Goal: Task Accomplishment & Management: Complete application form

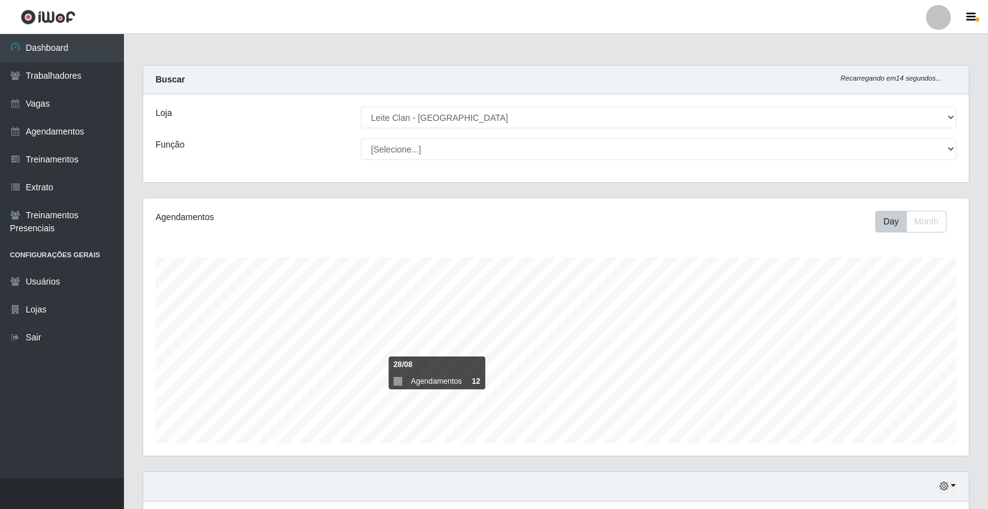
select select "452"
click at [33, 105] on link "Vagas" at bounding box center [62, 104] width 124 height 28
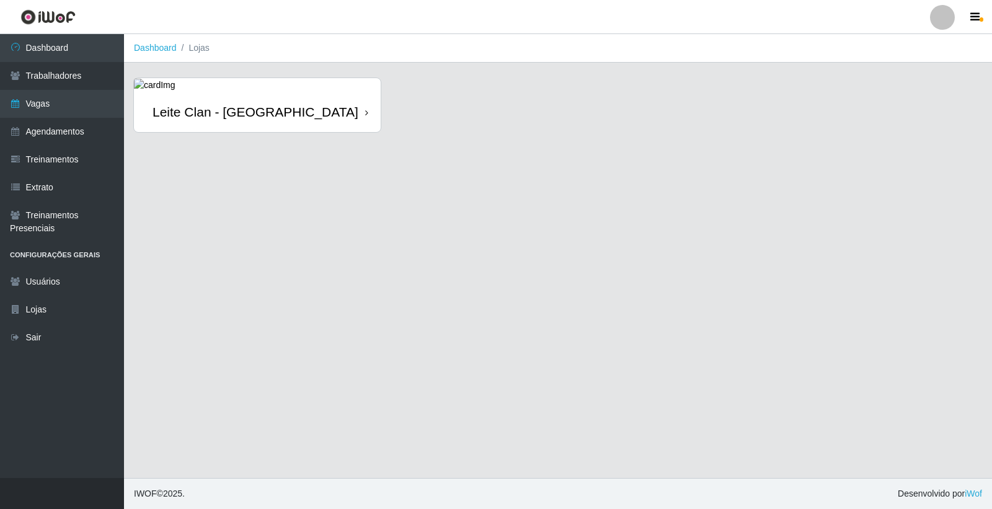
click at [234, 121] on div "Leite Clan - [GEOGRAPHIC_DATA]" at bounding box center [257, 112] width 247 height 40
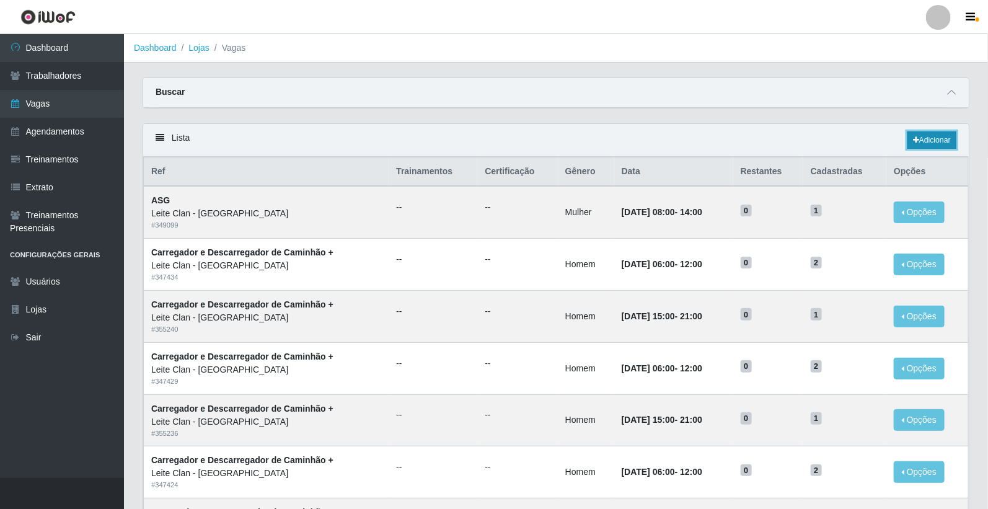
click at [937, 140] on link "Adicionar" at bounding box center [931, 139] width 49 height 17
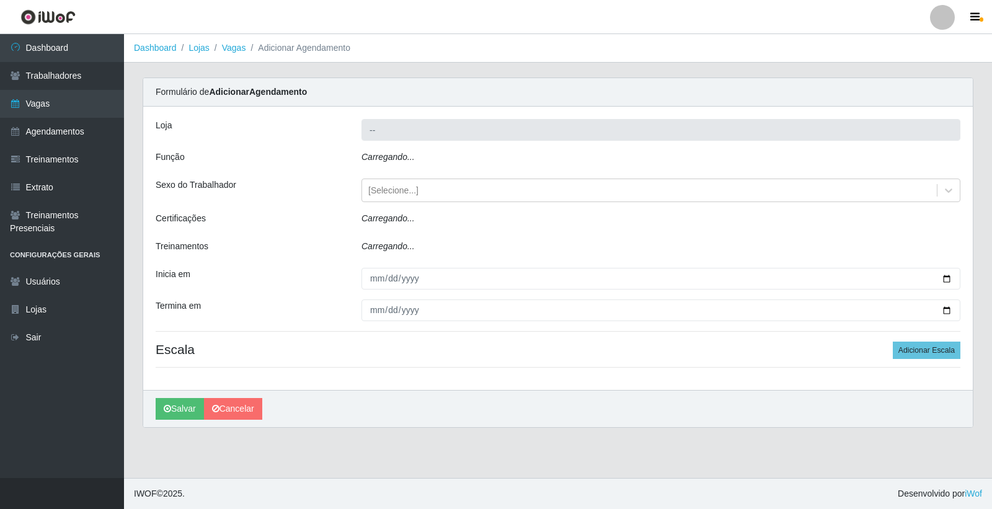
type input "Leite Clan - [GEOGRAPHIC_DATA]"
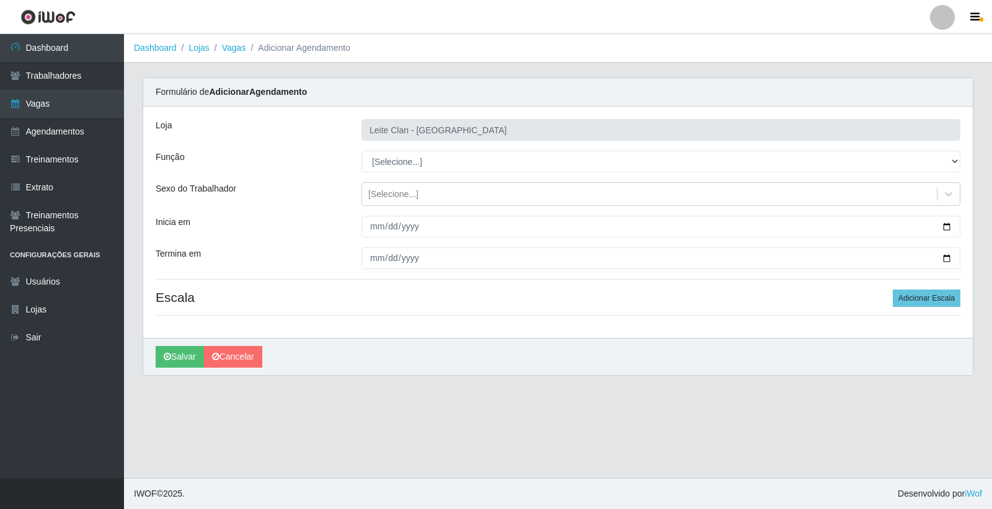
click at [379, 174] on div "Loja Leite Clan - Bayeux Função [Selecione...] ASG ASG + Carregador e Descarreg…" at bounding box center [557, 222] width 829 height 231
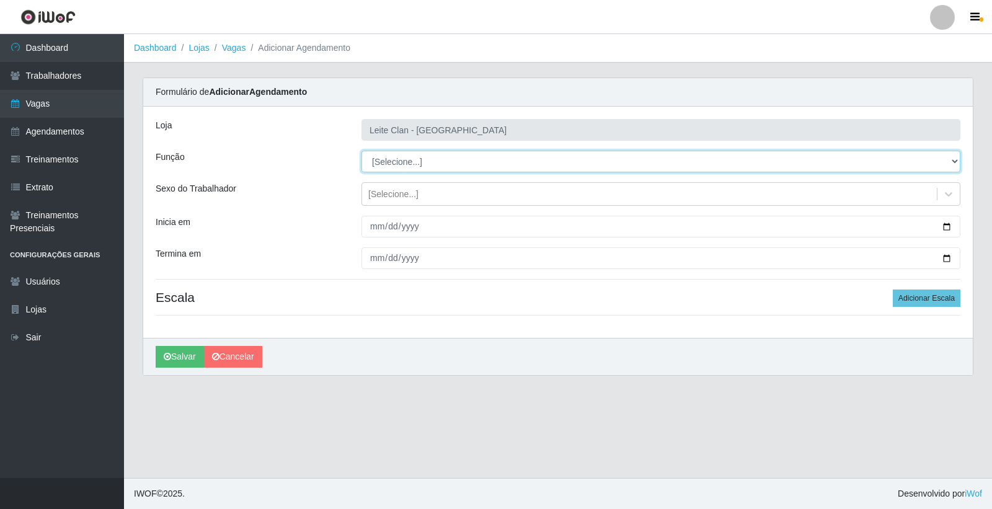
click at [382, 160] on select "[Selecione...] ASG ASG + Carregador e Descarregador de Caminhão Carregador e De…" at bounding box center [660, 162] width 599 height 22
select select "138"
click at [361, 151] on select "[Selecione...] ASG ASG + Carregador e Descarregador de Caminhão Carregador e De…" at bounding box center [660, 162] width 599 height 22
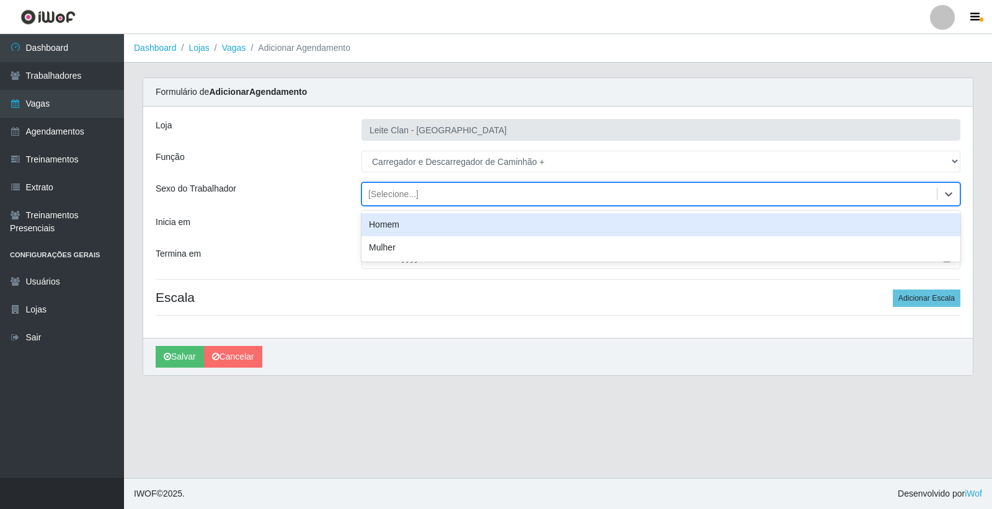
click at [420, 203] on div "[Selecione...]" at bounding box center [649, 194] width 575 height 20
click at [416, 225] on div "Homem" at bounding box center [660, 224] width 599 height 23
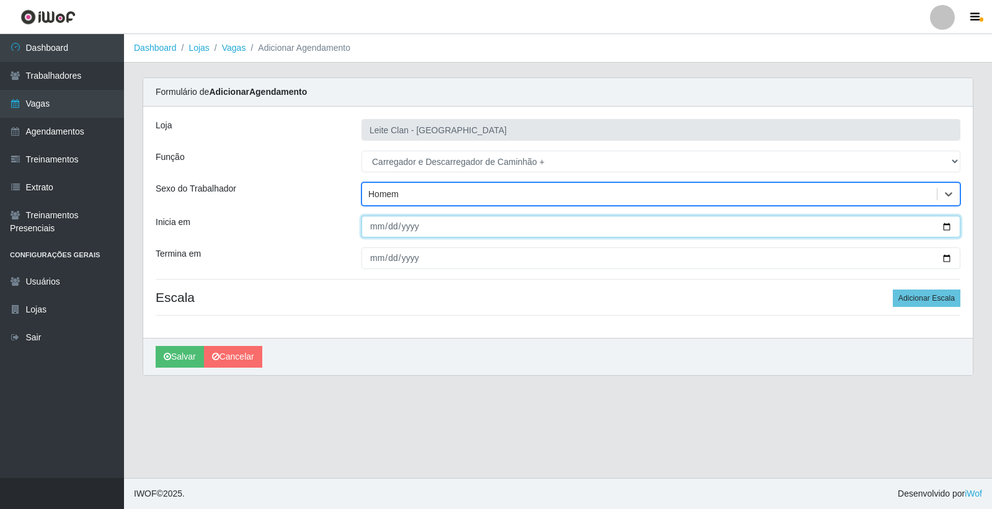
click at [416, 225] on input "Inicia em" at bounding box center [660, 227] width 599 height 22
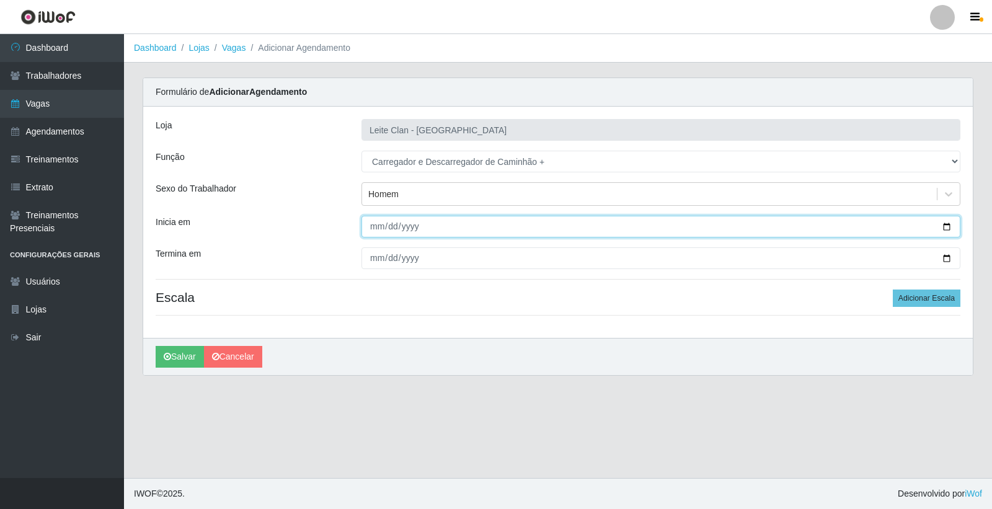
click at [376, 224] on input "Inicia em" at bounding box center [660, 227] width 599 height 22
type input "2025-10-09"
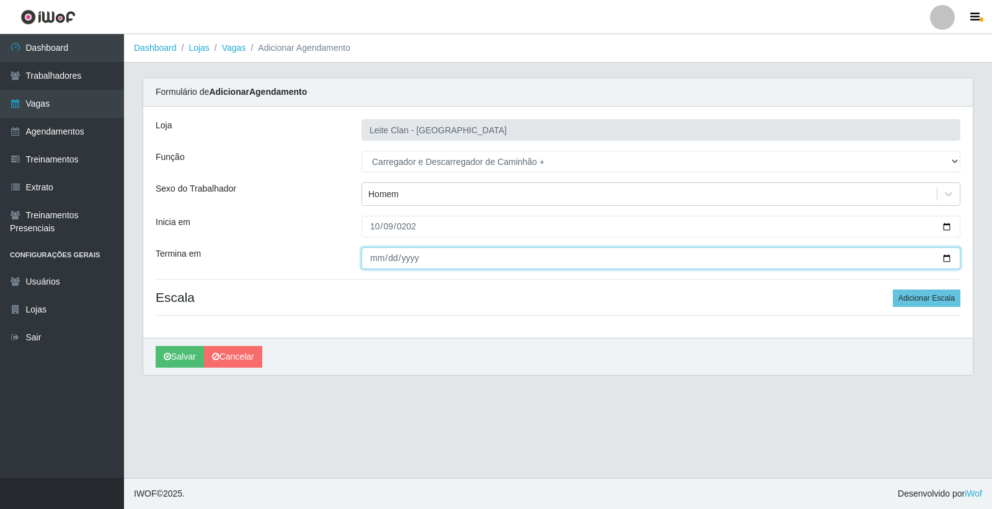
click at [374, 258] on input "Termina em" at bounding box center [660, 258] width 599 height 22
type input "2025-10-09"
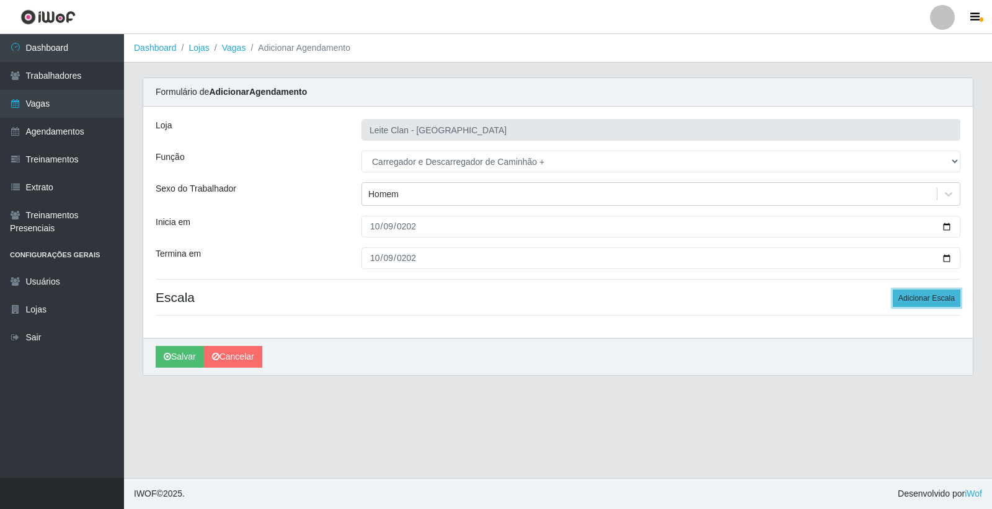
click at [920, 299] on button "Adicionar Escala" at bounding box center [927, 297] width 68 height 17
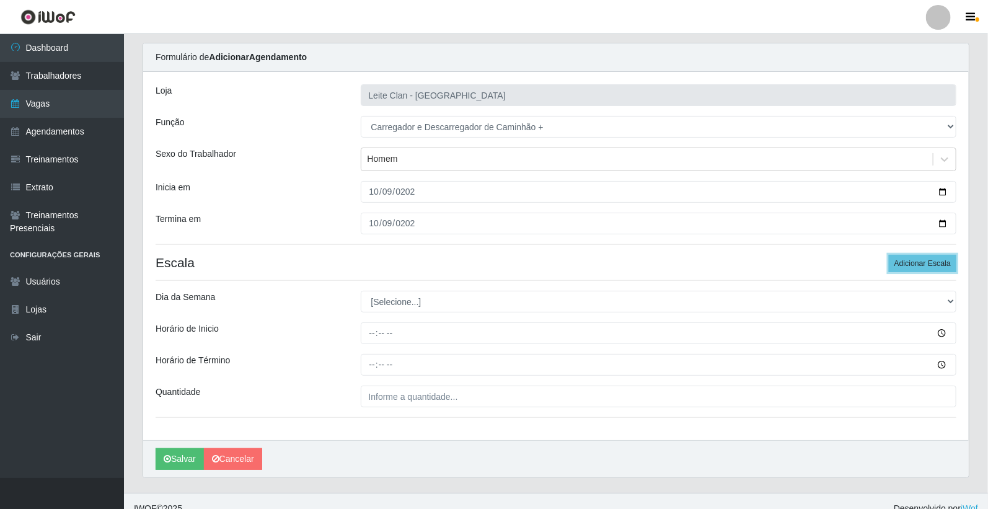
scroll to position [50, 0]
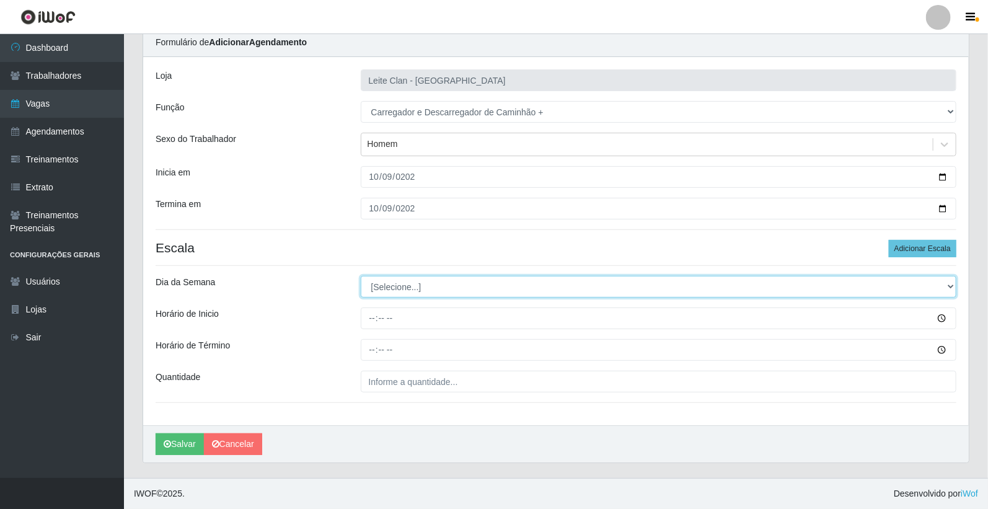
click at [413, 290] on select "[Selecione...] Segunda Terça Quarta Quinta Sexta Sábado Domingo" at bounding box center [659, 287] width 596 height 22
select select "4"
click at [361, 276] on select "[Selecione...] Segunda Terça Quarta Quinta Sexta Sábado Domingo" at bounding box center [659, 287] width 596 height 22
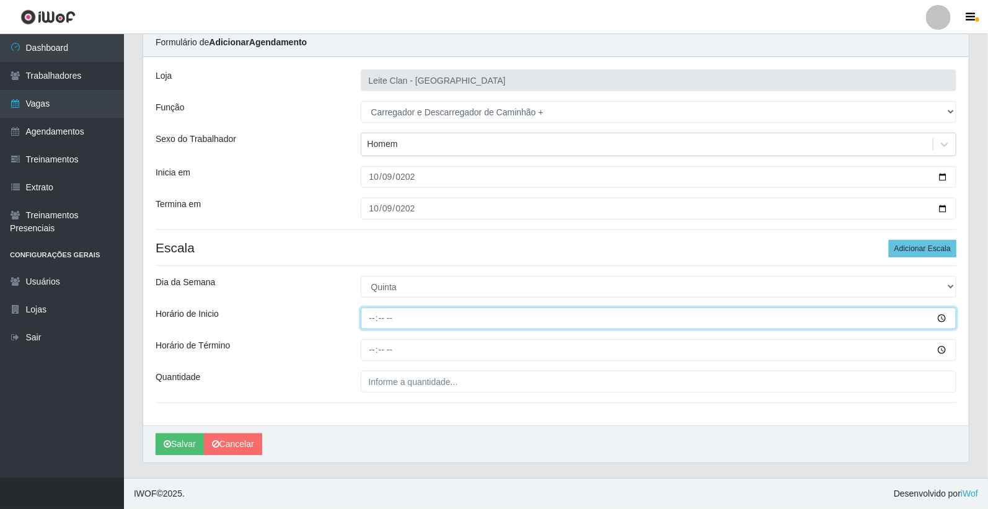
click at [373, 317] on input "Horário de Inicio" at bounding box center [659, 318] width 596 height 22
type input "13:00"
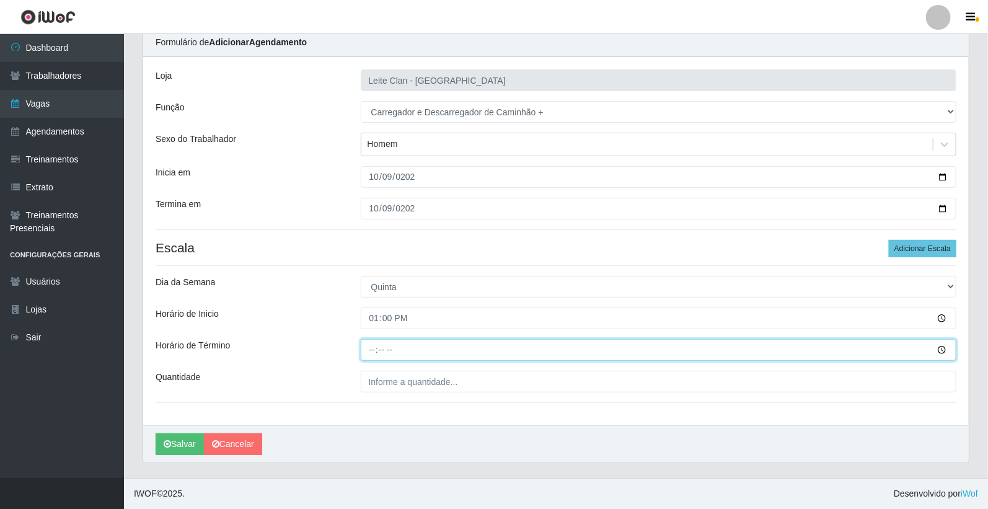
click at [374, 349] on input "Horário de Término" at bounding box center [659, 350] width 596 height 22
type input "19:00"
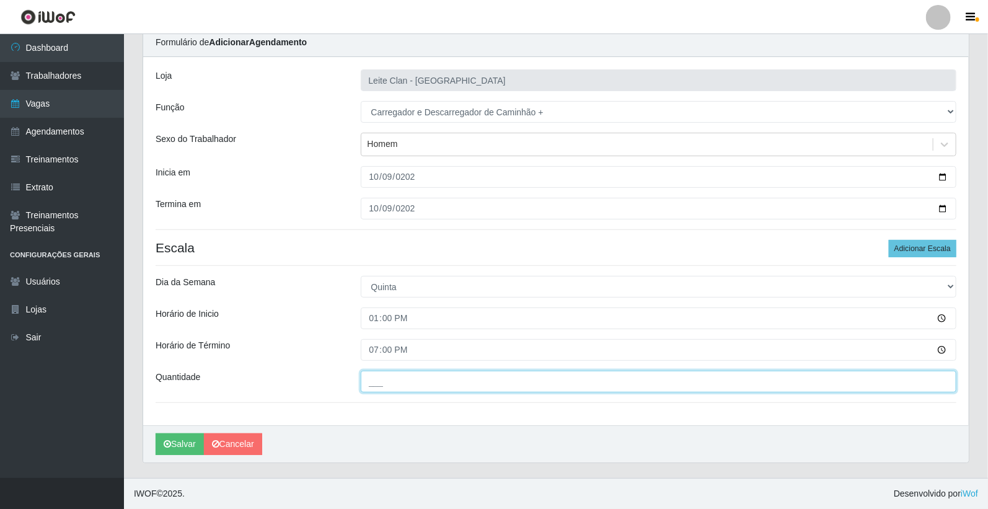
click at [420, 372] on input "___" at bounding box center [659, 382] width 596 height 22
type input "1__"
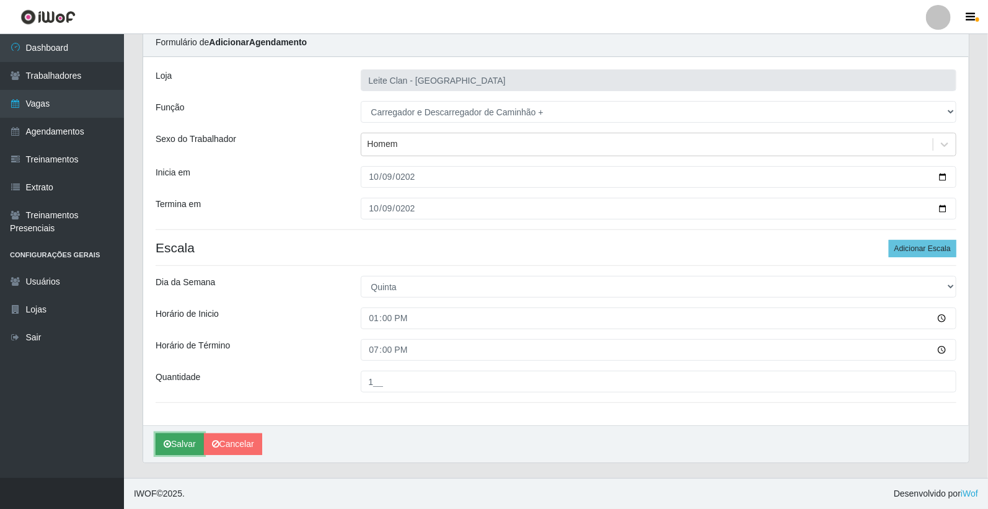
click at [177, 446] on button "Salvar" at bounding box center [180, 444] width 48 height 22
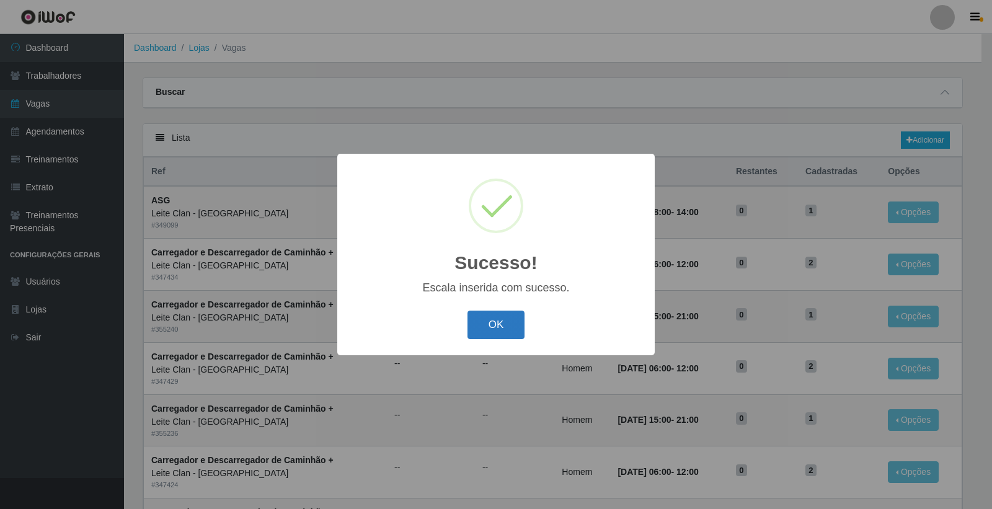
click at [509, 333] on button "OK" at bounding box center [496, 325] width 58 height 29
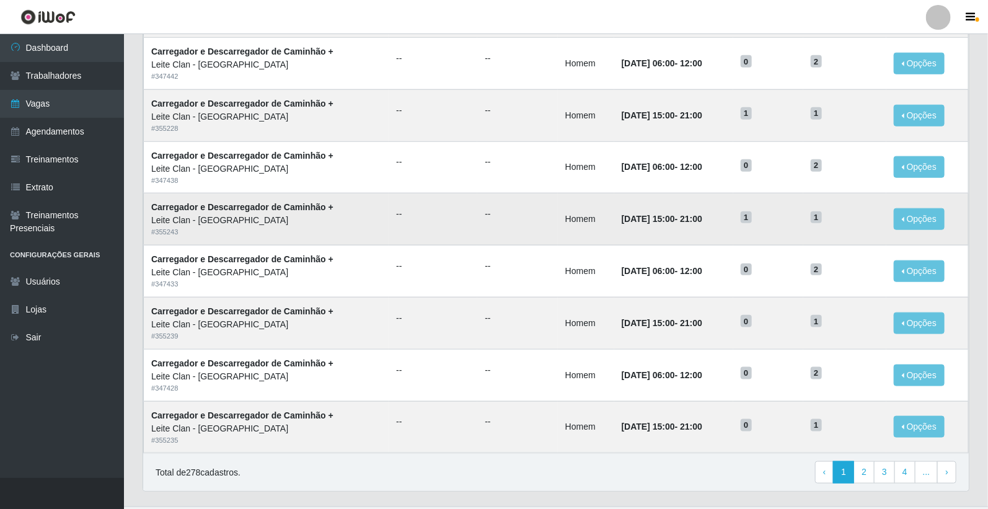
scroll to position [542, 0]
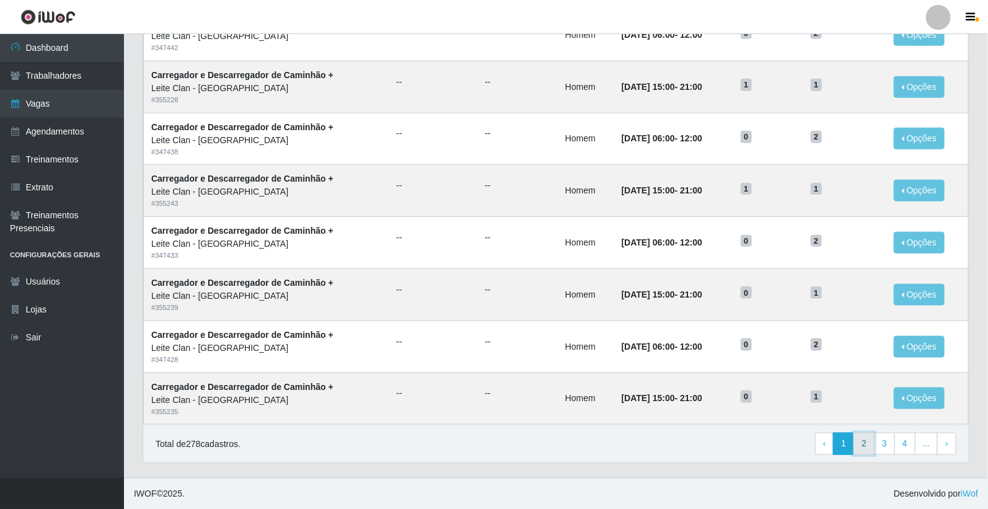
click at [865, 443] on link "2" at bounding box center [864, 444] width 21 height 22
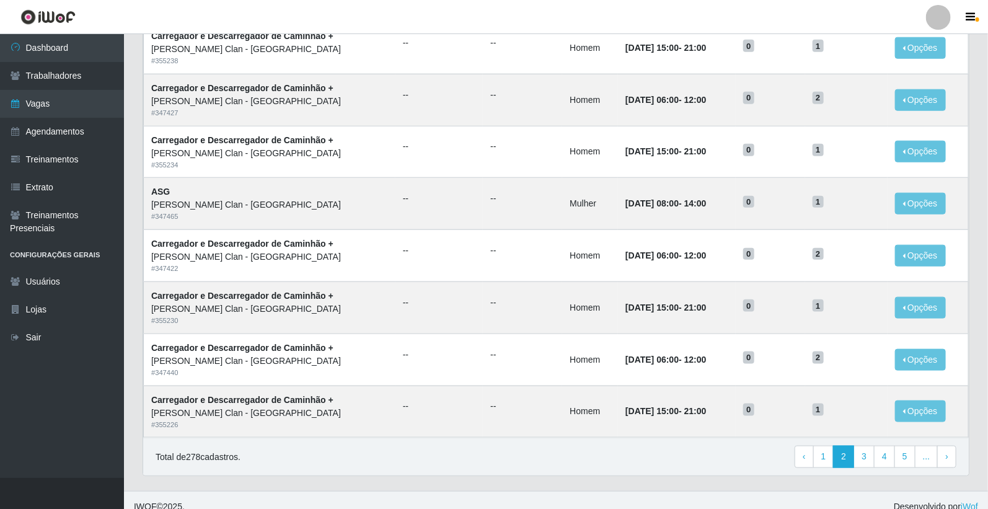
scroll to position [542, 0]
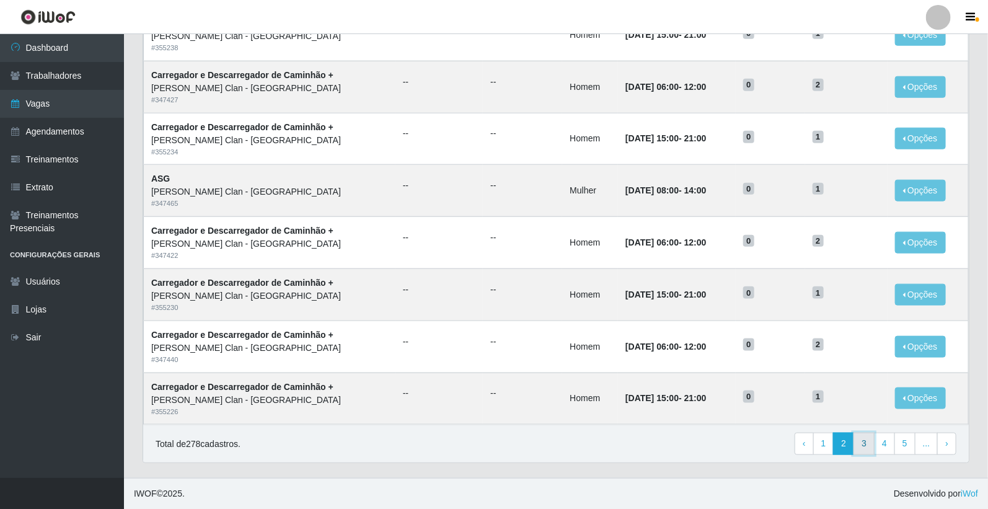
click at [859, 446] on link "3" at bounding box center [864, 444] width 21 height 22
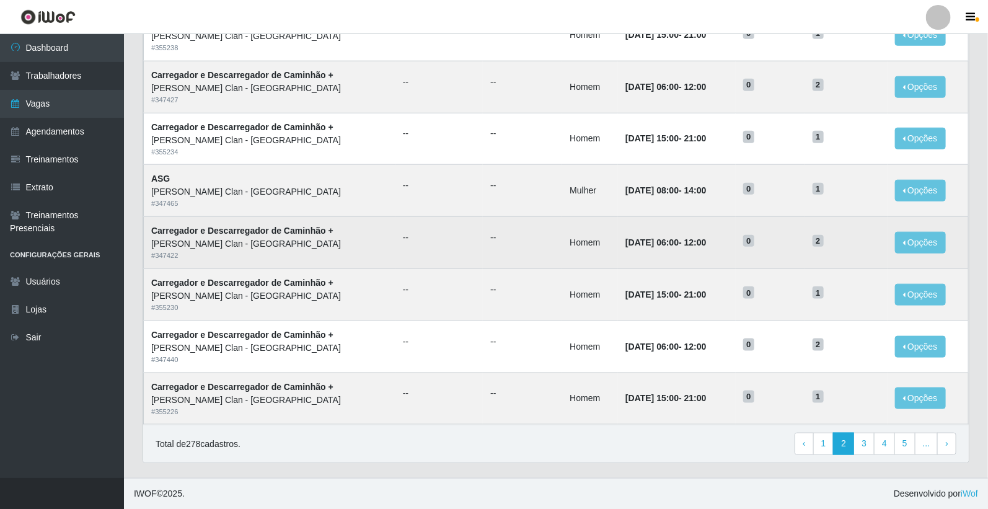
drag, startPoint x: 991, startPoint y: -84, endPoint x: 485, endPoint y: 252, distance: 606.9
click at [485, 252] on td "--" at bounding box center [522, 243] width 79 height 52
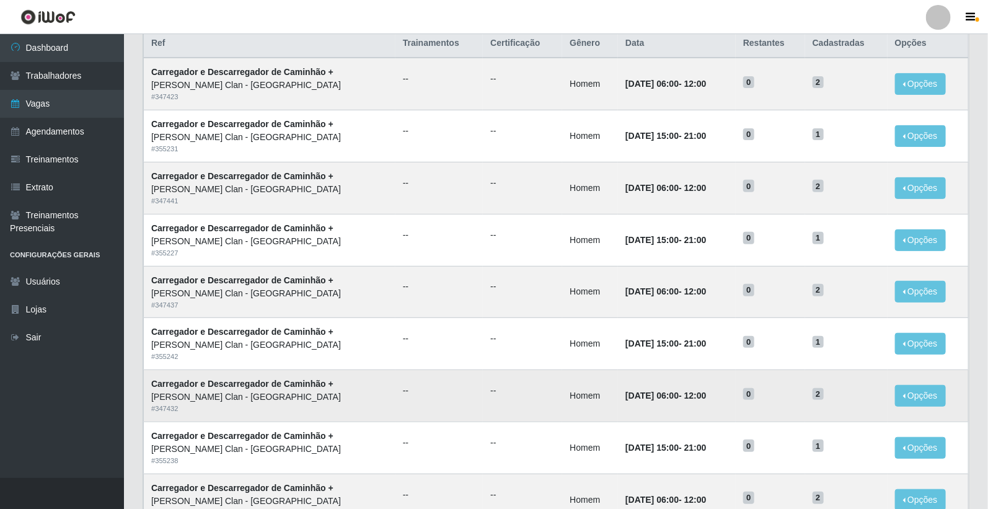
scroll to position [0, 0]
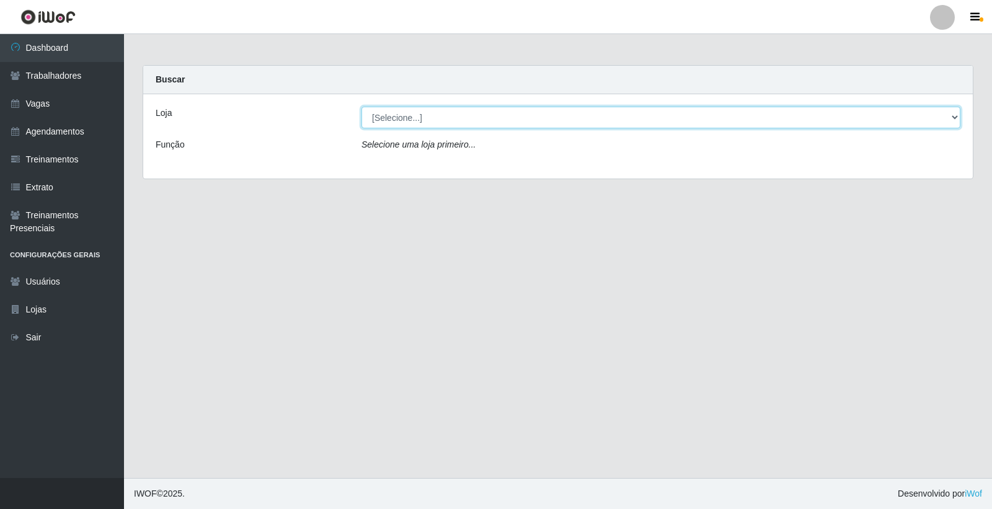
click at [420, 116] on select "[Selecione...] Leite Clan - [GEOGRAPHIC_DATA]" at bounding box center [660, 118] width 599 height 22
select select "452"
click at [361, 107] on select "[Selecione...] Leite Clan - [GEOGRAPHIC_DATA]" at bounding box center [660, 118] width 599 height 22
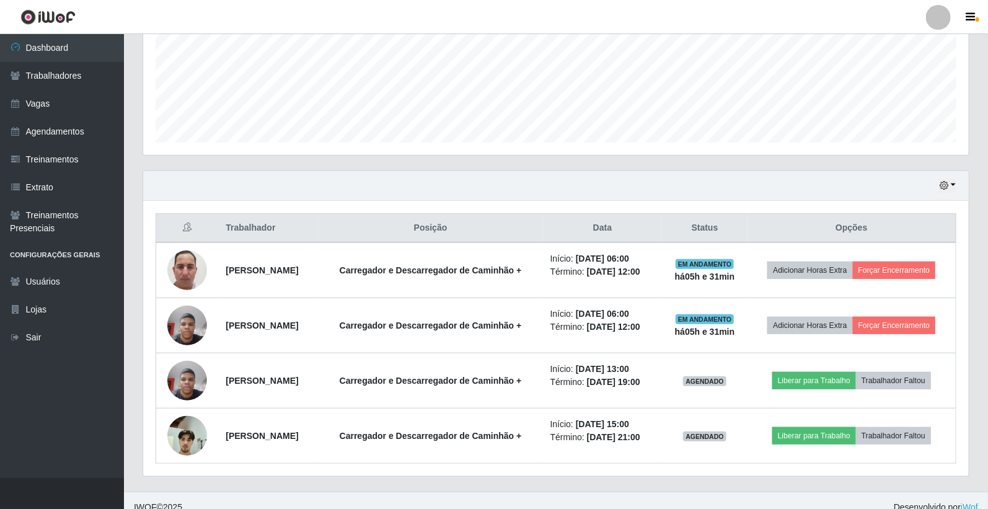
scroll to position [314, 0]
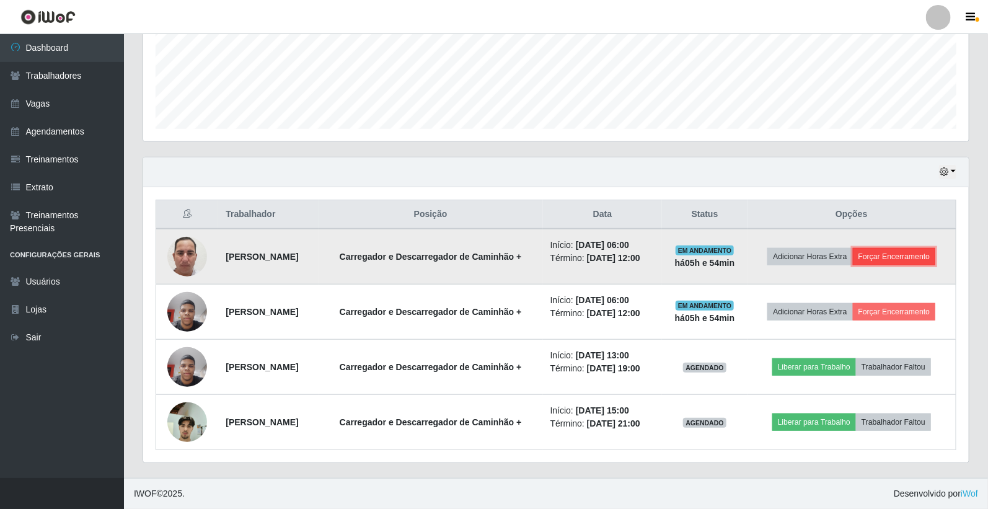
click at [903, 257] on button "Forçar Encerramento" at bounding box center [894, 256] width 83 height 17
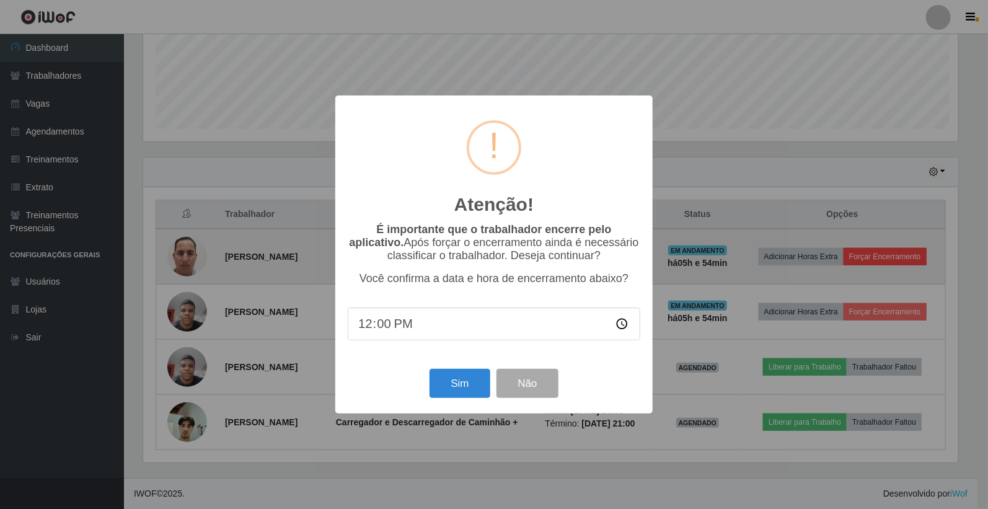
scroll to position [257, 818]
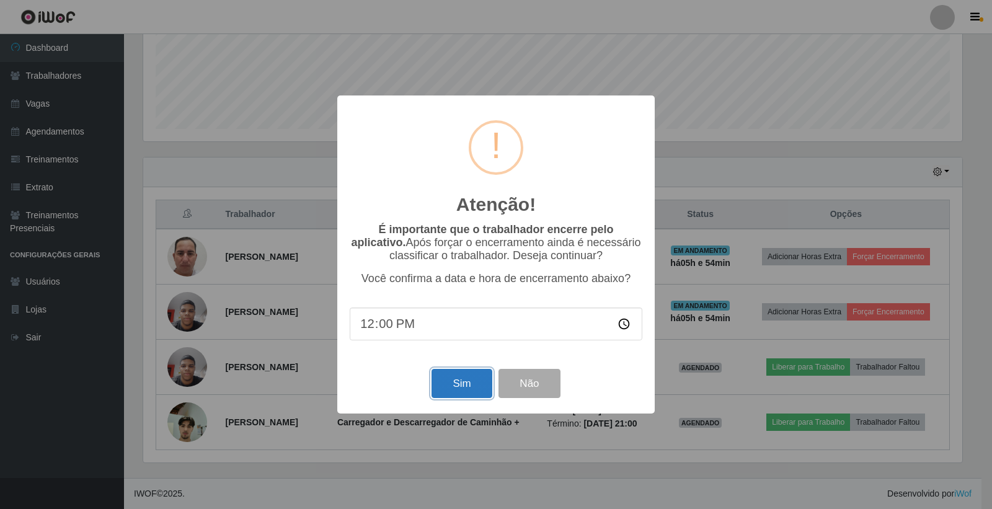
click at [456, 386] on button "Sim" at bounding box center [461, 383] width 60 height 29
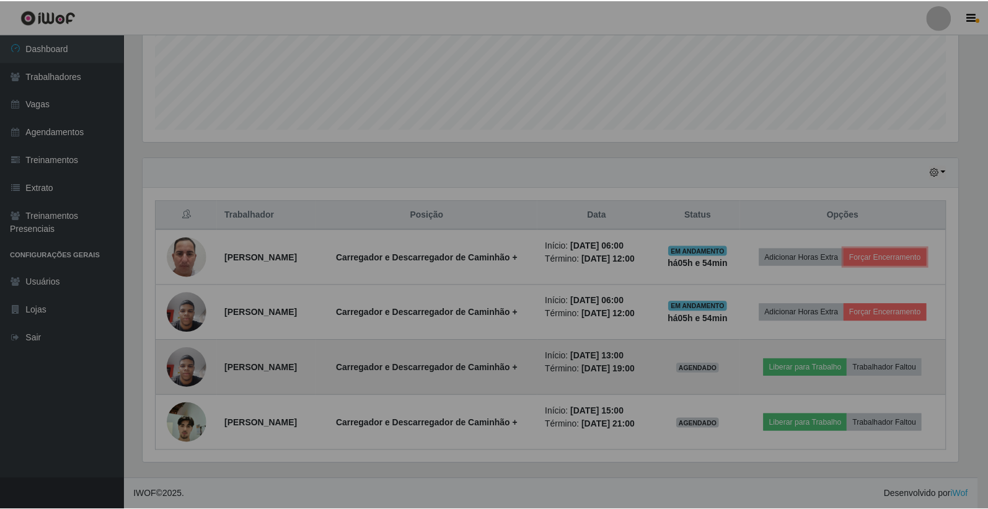
scroll to position [257, 826]
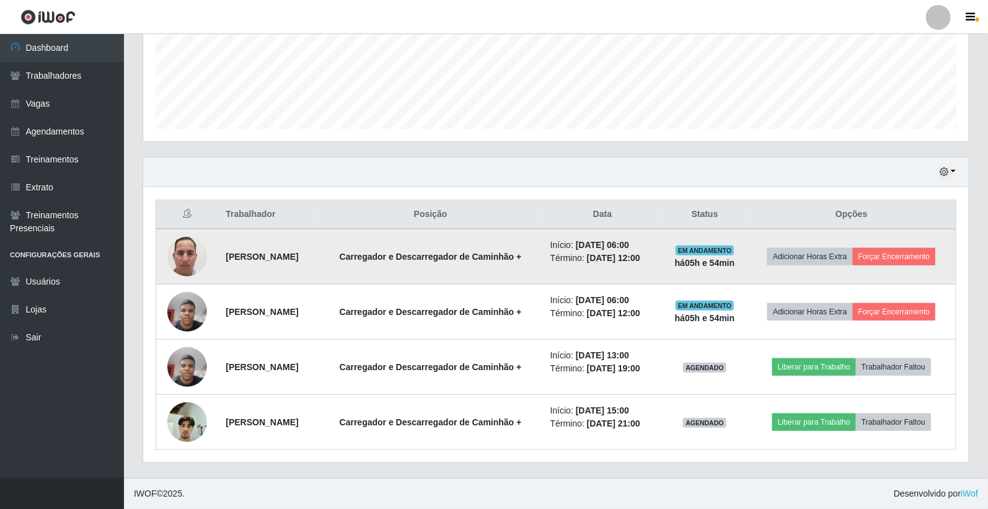
click at [917, 245] on td "Adicionar Horas Extra Forçar Encerramento" at bounding box center [852, 257] width 209 height 56
click at [918, 259] on button "Forçar Encerramento" at bounding box center [894, 256] width 83 height 17
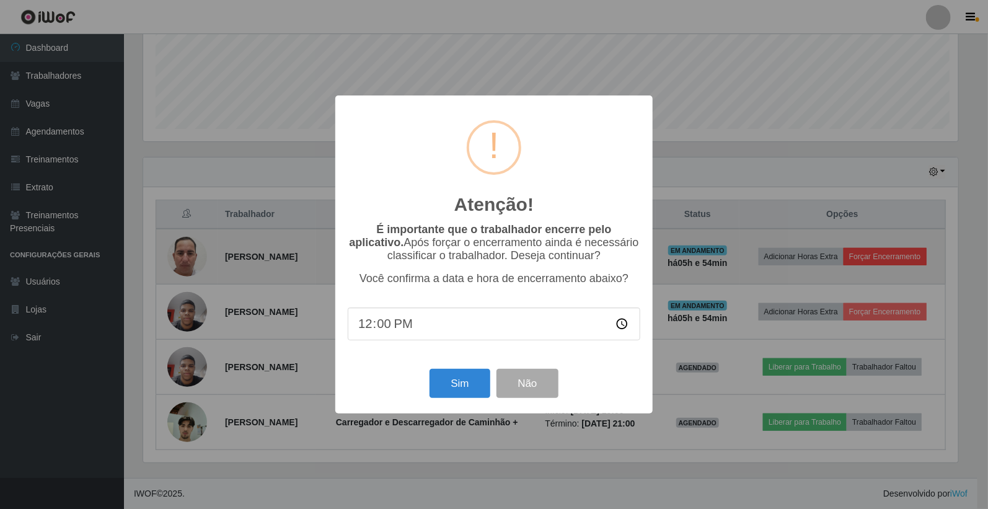
scroll to position [257, 818]
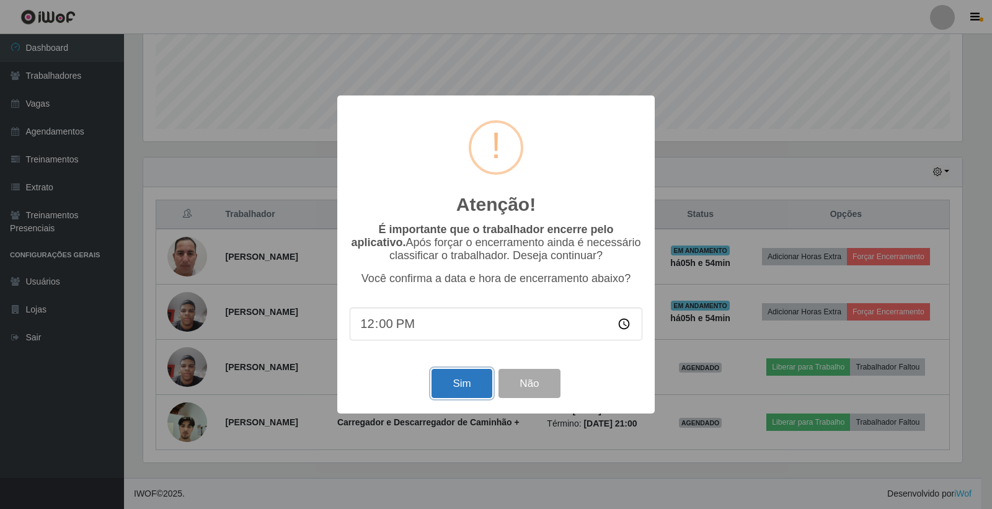
click at [455, 388] on button "Sim" at bounding box center [461, 383] width 60 height 29
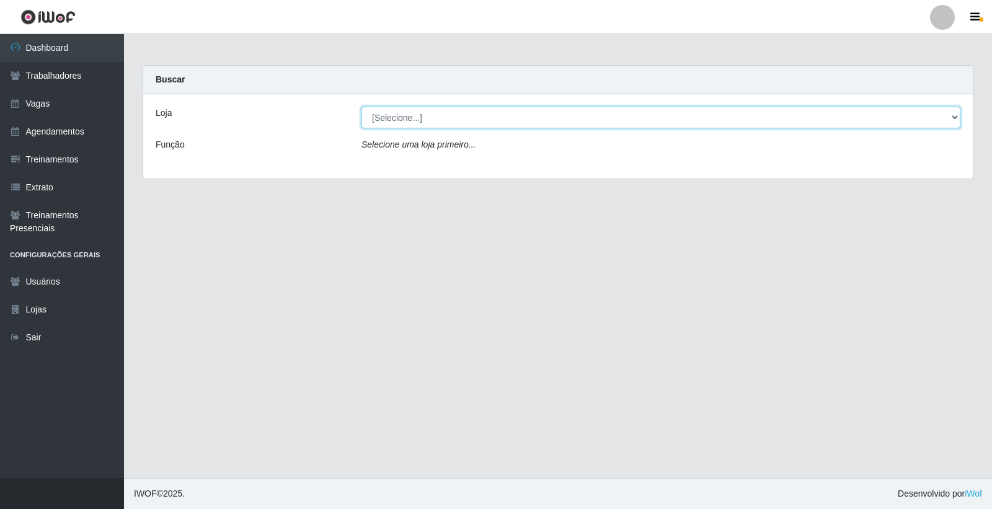
click at [466, 126] on select "[Selecione...] Leite Clan - [GEOGRAPHIC_DATA]" at bounding box center [660, 118] width 599 height 22
select select "452"
click at [361, 107] on select "[Selecione...] Leite Clan - [GEOGRAPHIC_DATA]" at bounding box center [660, 118] width 599 height 22
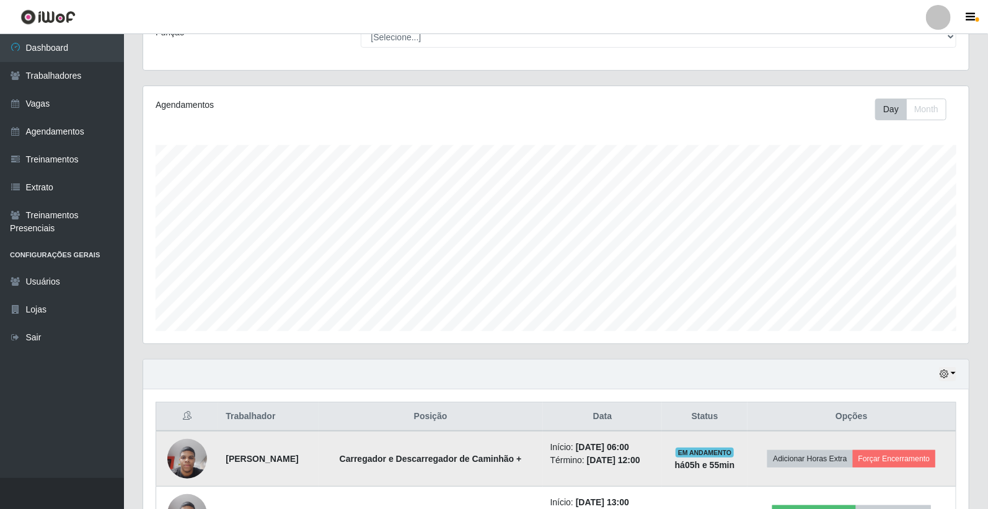
scroll to position [206, 0]
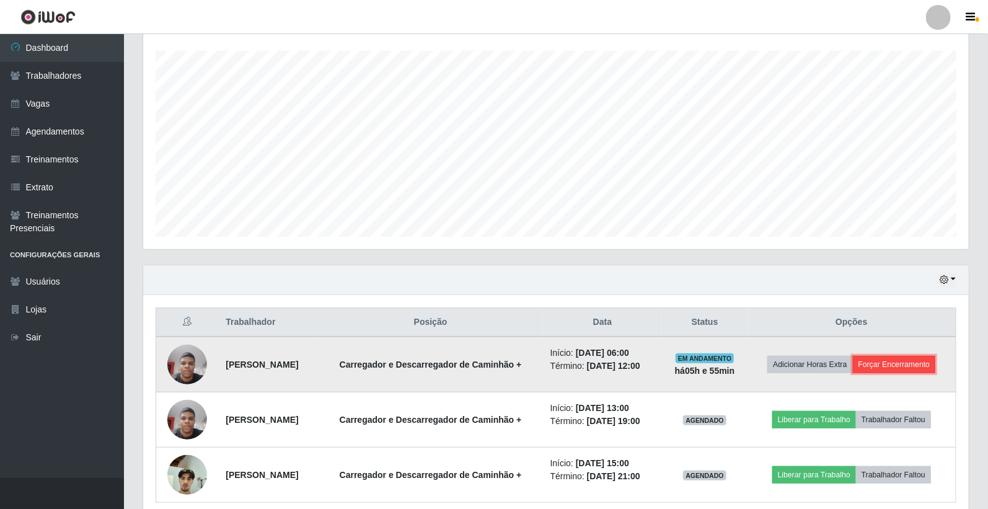
click at [902, 363] on button "Forçar Encerramento" at bounding box center [894, 364] width 83 height 17
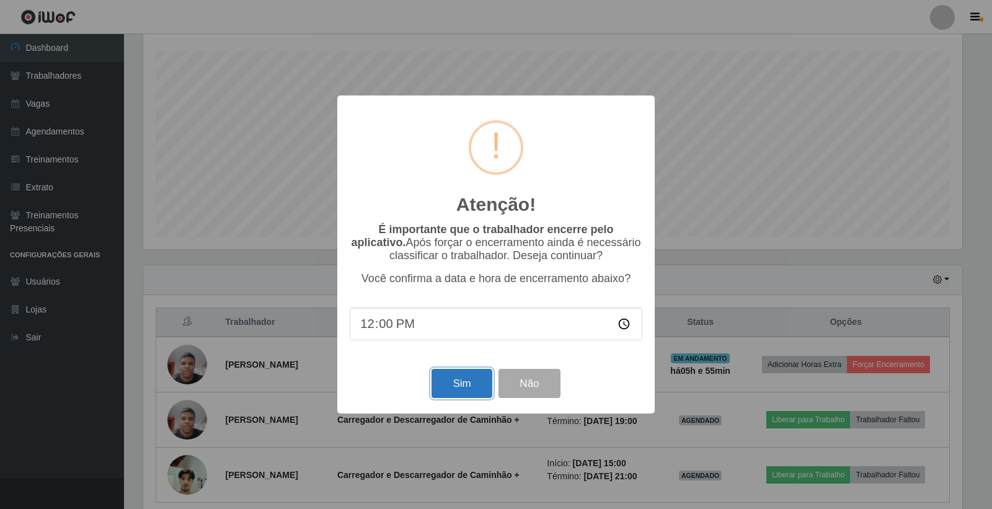
click at [469, 380] on button "Sim" at bounding box center [461, 383] width 60 height 29
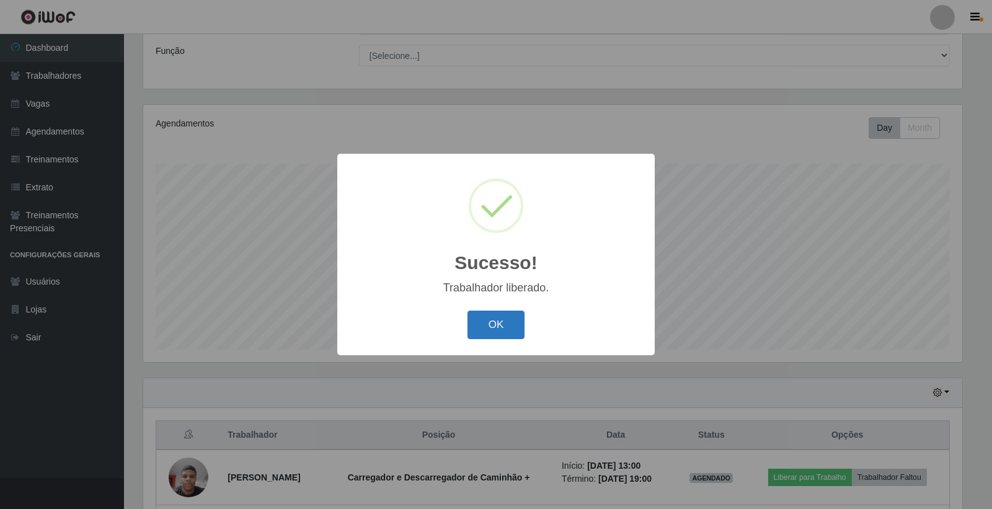
click at [514, 325] on button "OK" at bounding box center [496, 325] width 58 height 29
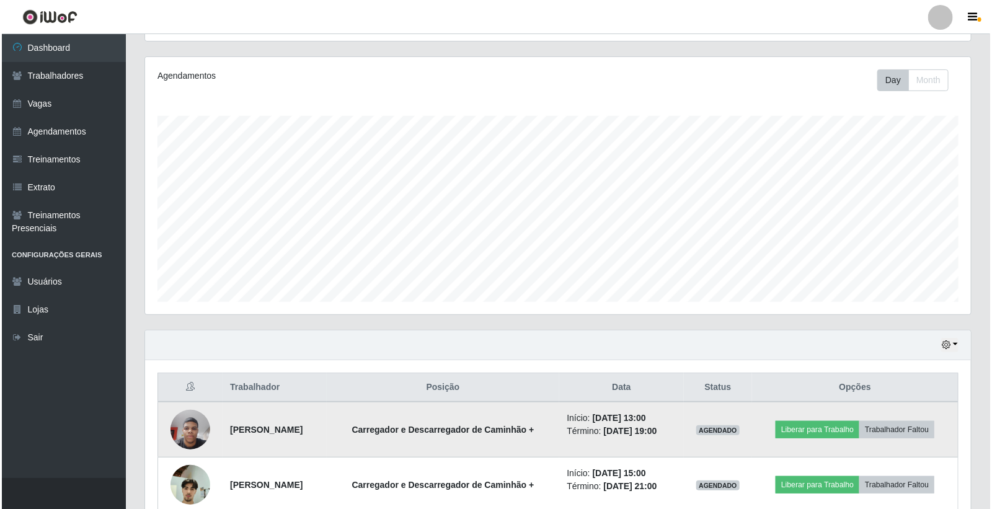
scroll to position [205, 0]
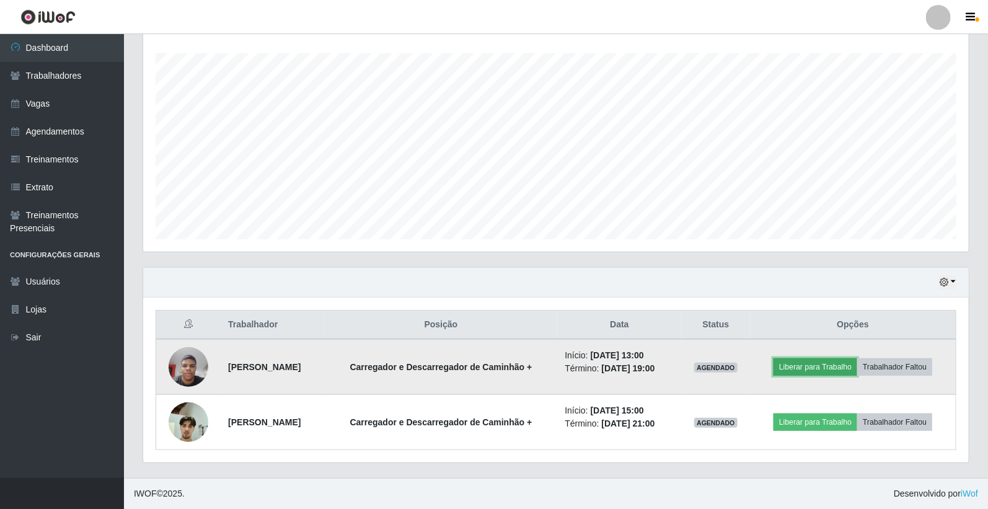
click at [806, 368] on button "Liberar para Trabalho" at bounding box center [816, 366] width 84 height 17
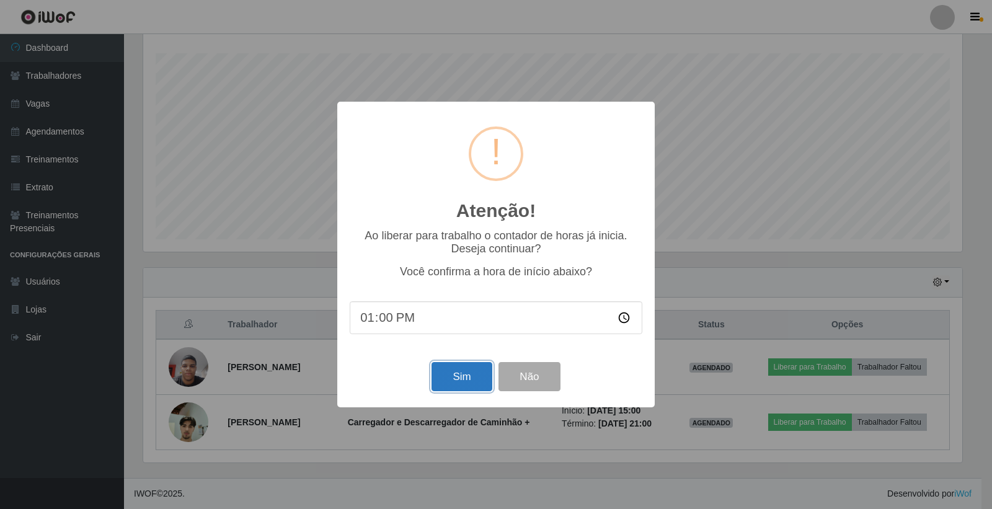
click at [466, 379] on button "Sim" at bounding box center [461, 376] width 60 height 29
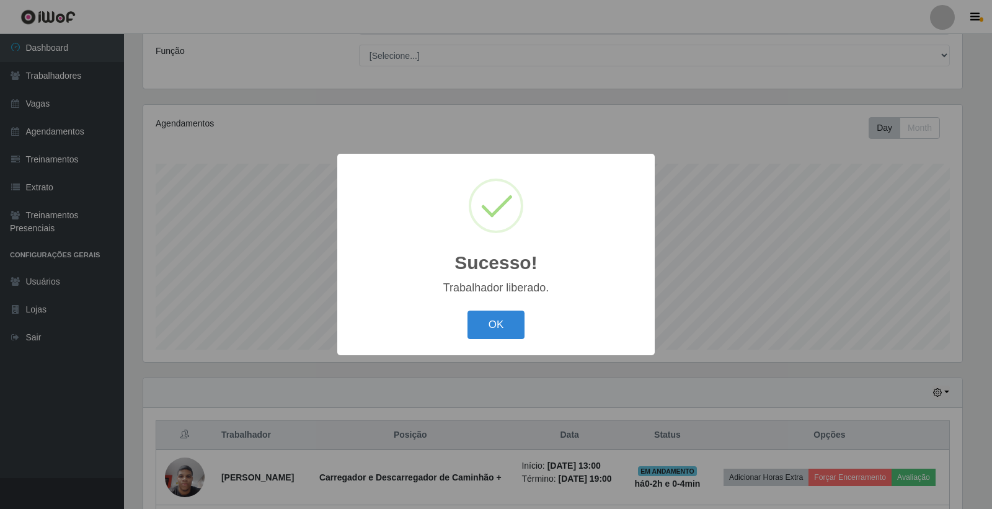
drag, startPoint x: 505, startPoint y: 325, endPoint x: 586, endPoint y: 347, distance: 84.8
click at [505, 324] on button "OK" at bounding box center [496, 325] width 58 height 29
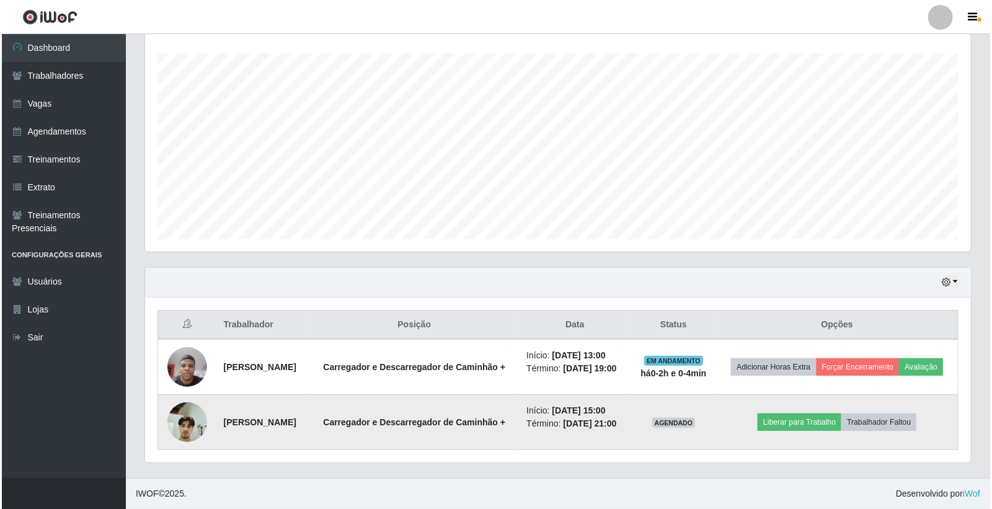
scroll to position [223, 0]
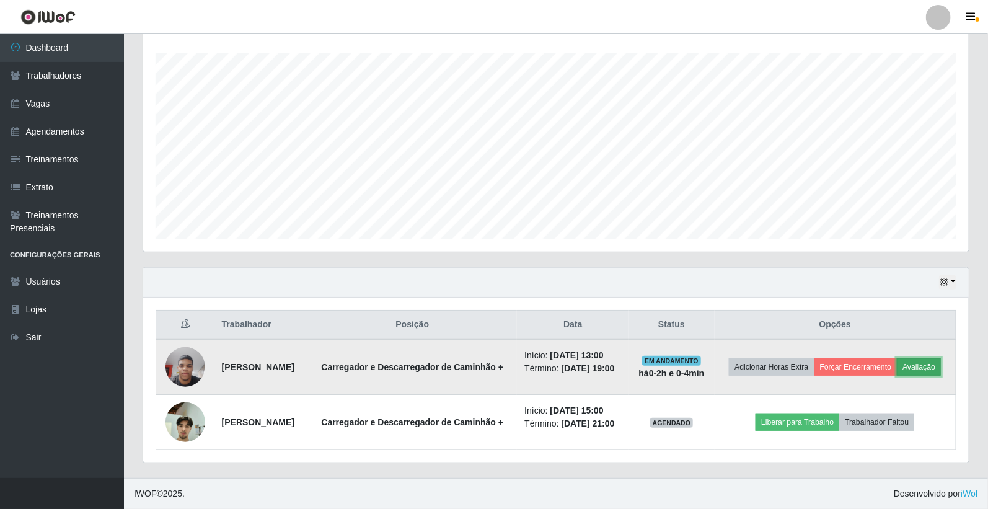
click at [897, 363] on button "Avaliação" at bounding box center [919, 366] width 44 height 17
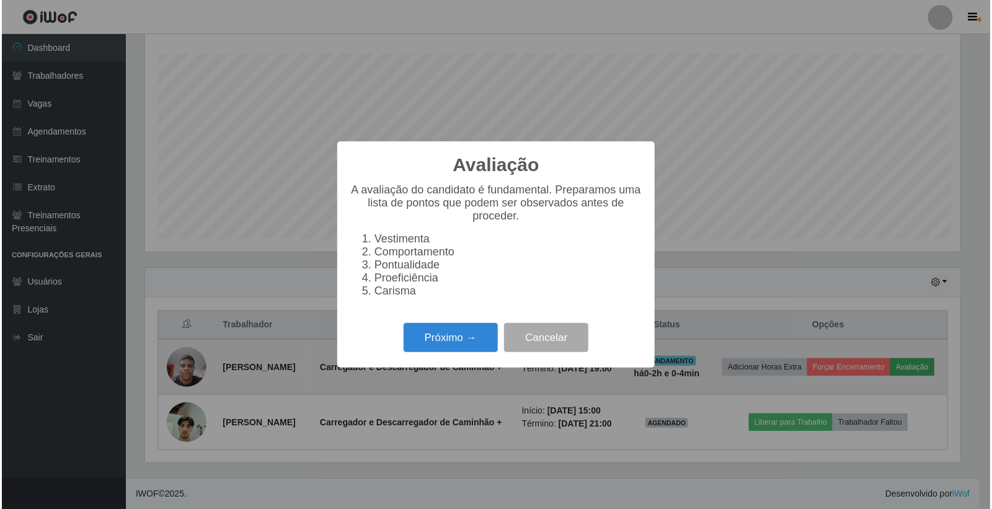
scroll to position [257, 818]
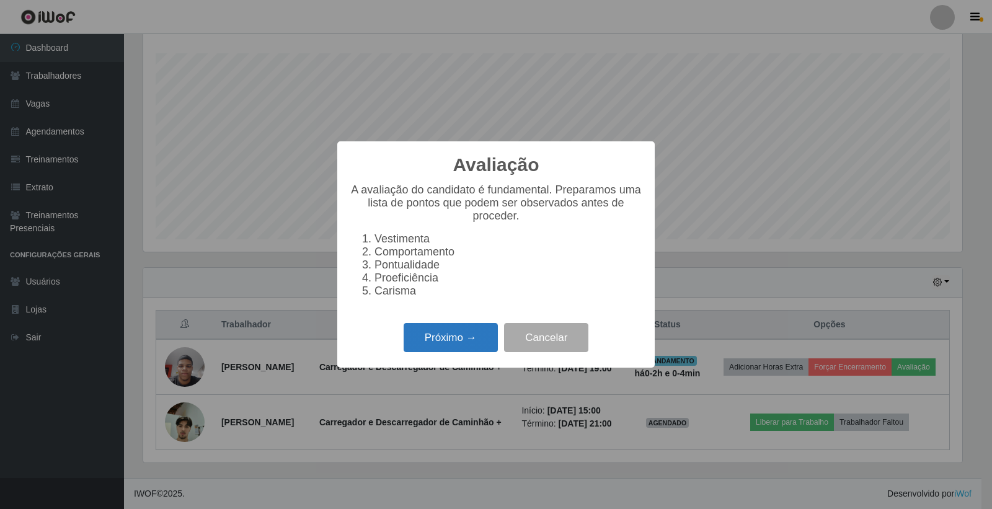
click at [456, 350] on button "Próximo →" at bounding box center [451, 337] width 94 height 29
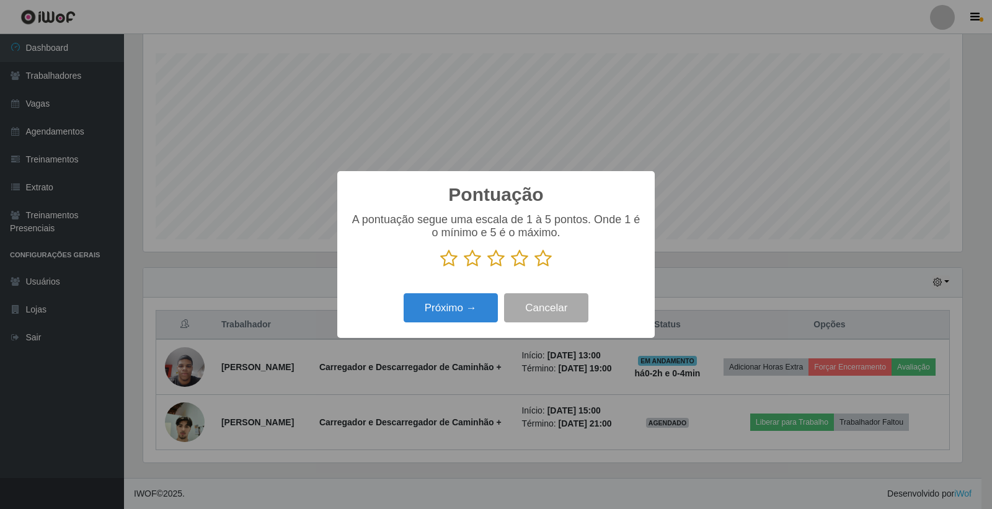
click at [537, 259] on icon at bounding box center [542, 258] width 17 height 19
click at [534, 268] on input "radio" at bounding box center [534, 268] width 0 height 0
click at [459, 317] on button "Próximo →" at bounding box center [451, 307] width 94 height 29
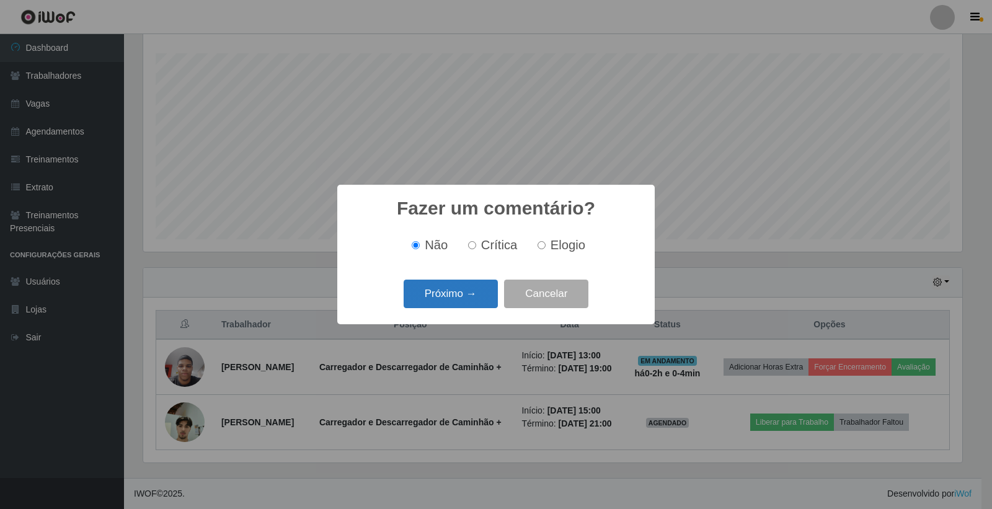
click at [468, 293] on button "Próximo →" at bounding box center [451, 294] width 94 height 29
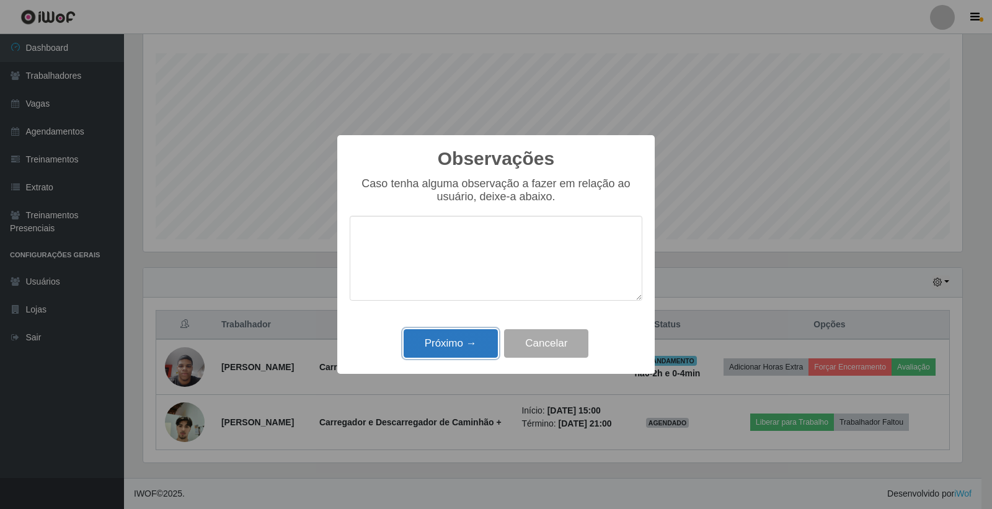
click at [475, 332] on button "Próximo →" at bounding box center [451, 343] width 94 height 29
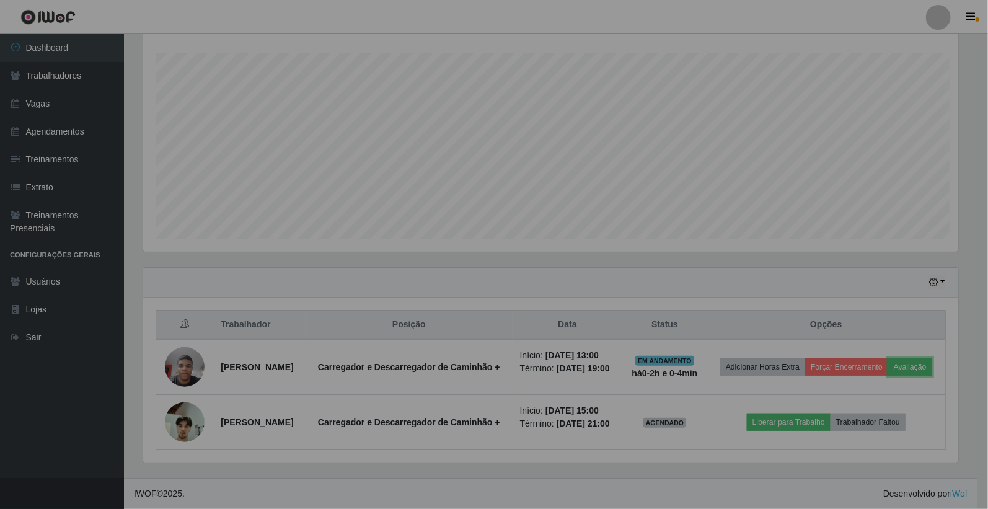
scroll to position [257, 826]
